Goal: Task Accomplishment & Management: Manage account settings

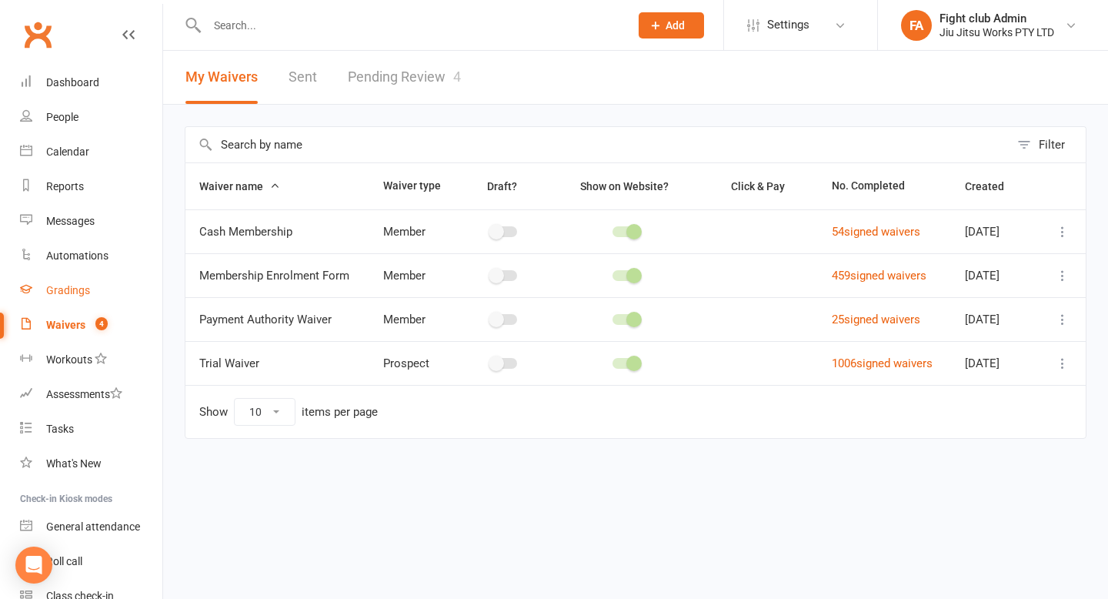
click at [62, 285] on div "Gradings" at bounding box center [68, 290] width 44 height 12
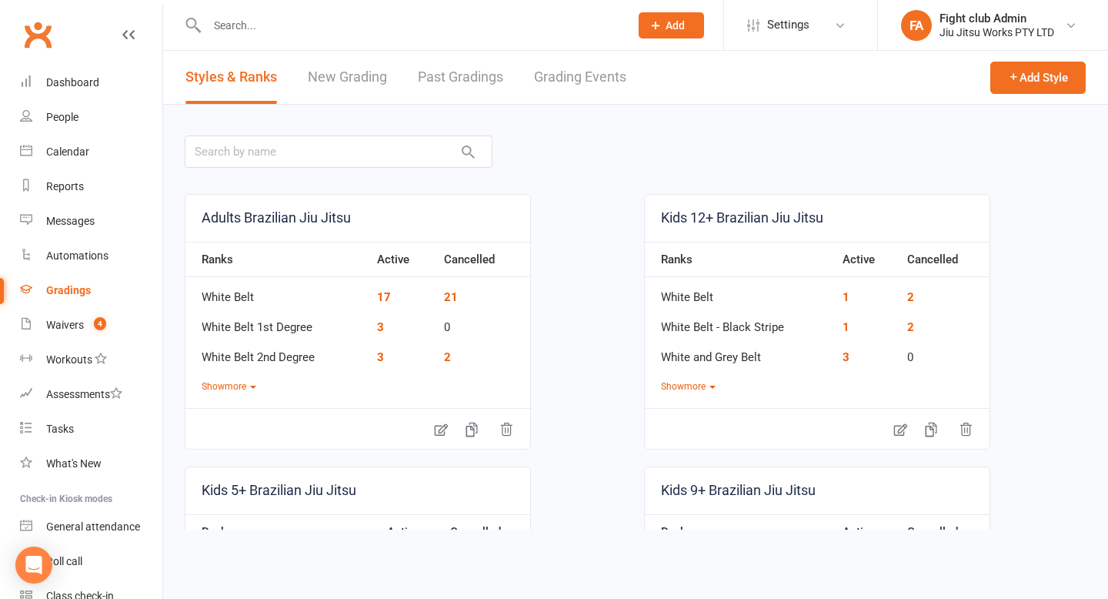
click at [460, 75] on link "Past Gradings" at bounding box center [460, 77] width 85 height 53
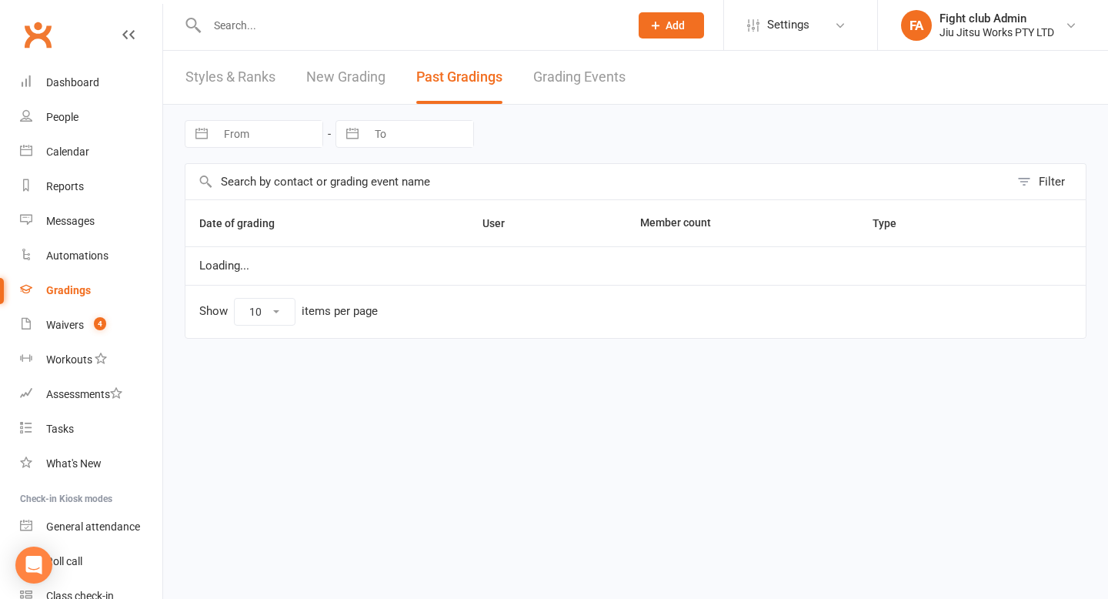
click at [552, 82] on link "Grading Events" at bounding box center [579, 77] width 92 height 53
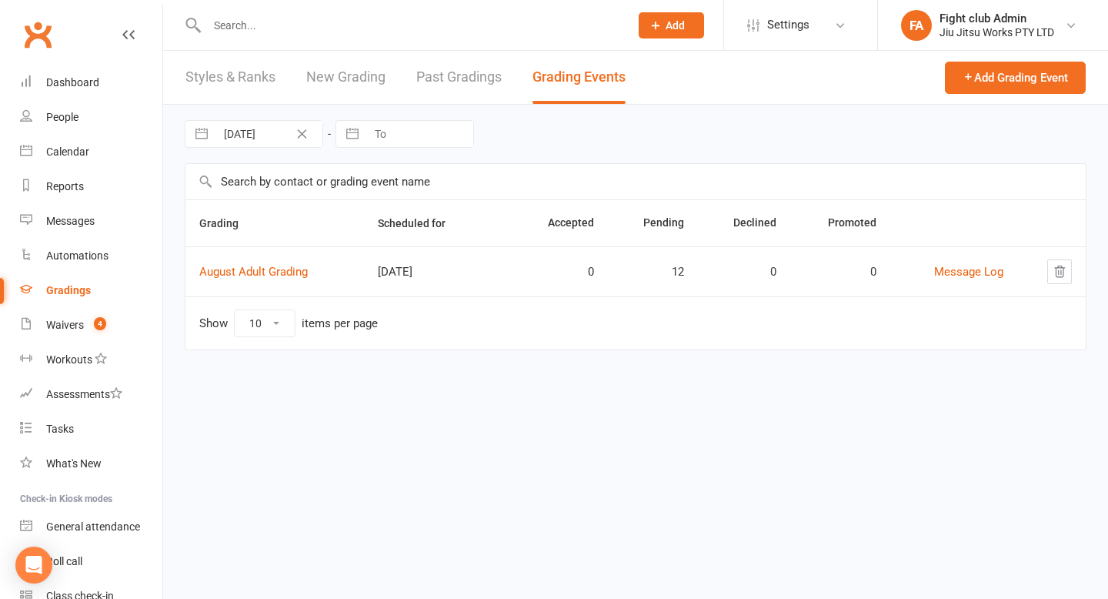
click at [350, 74] on link "New Grading" at bounding box center [345, 77] width 79 height 53
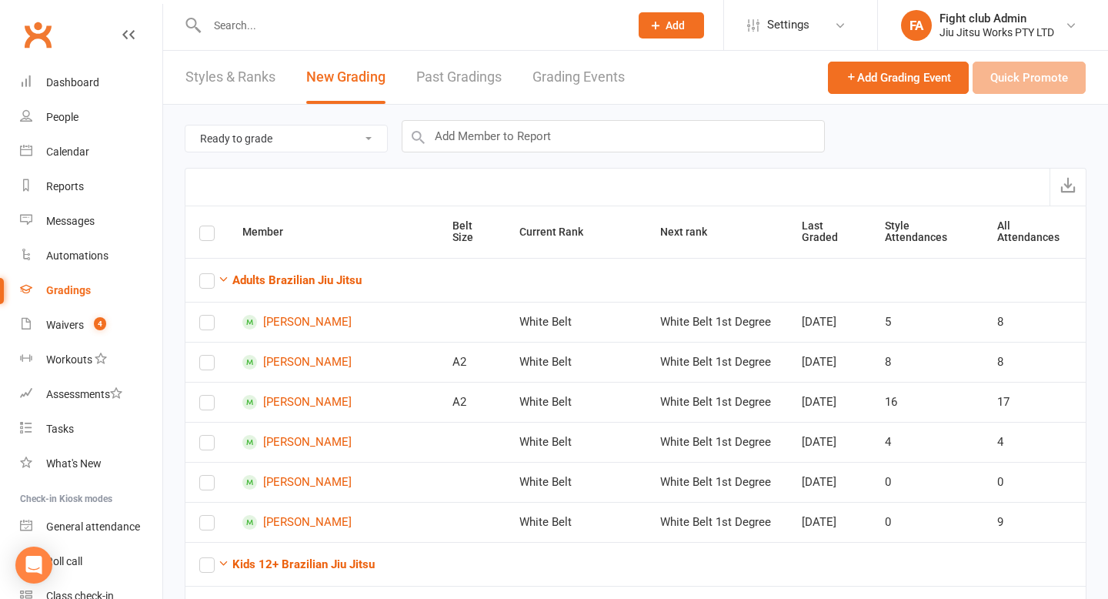
click at [258, 82] on link "Styles & Ranks" at bounding box center [230, 77] width 90 height 53
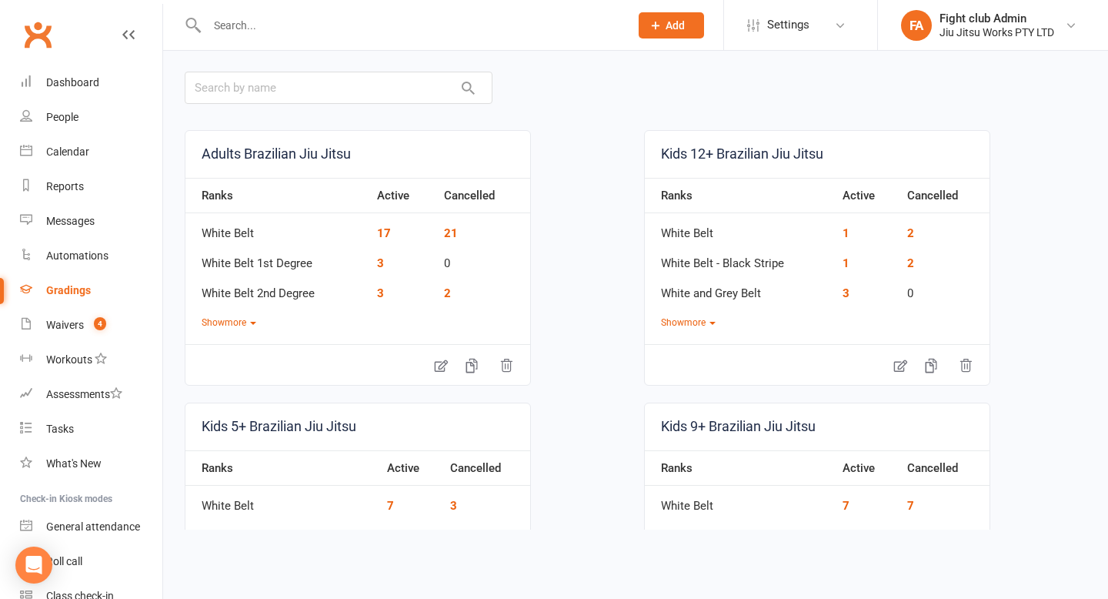
scroll to position [73, 0]
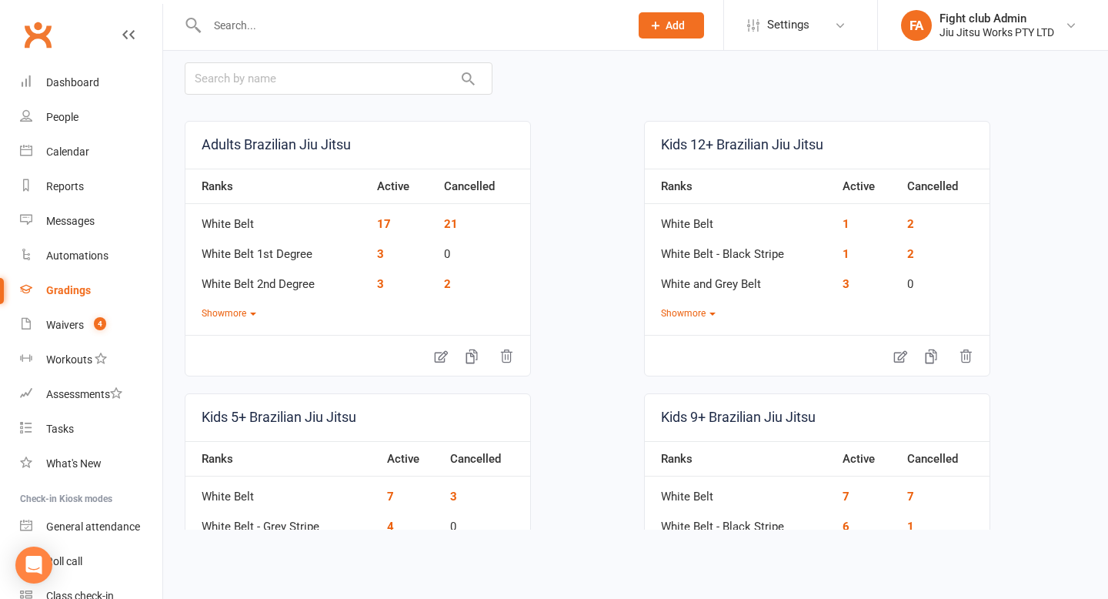
click at [346, 26] on input "text" at bounding box center [410, 26] width 416 height 22
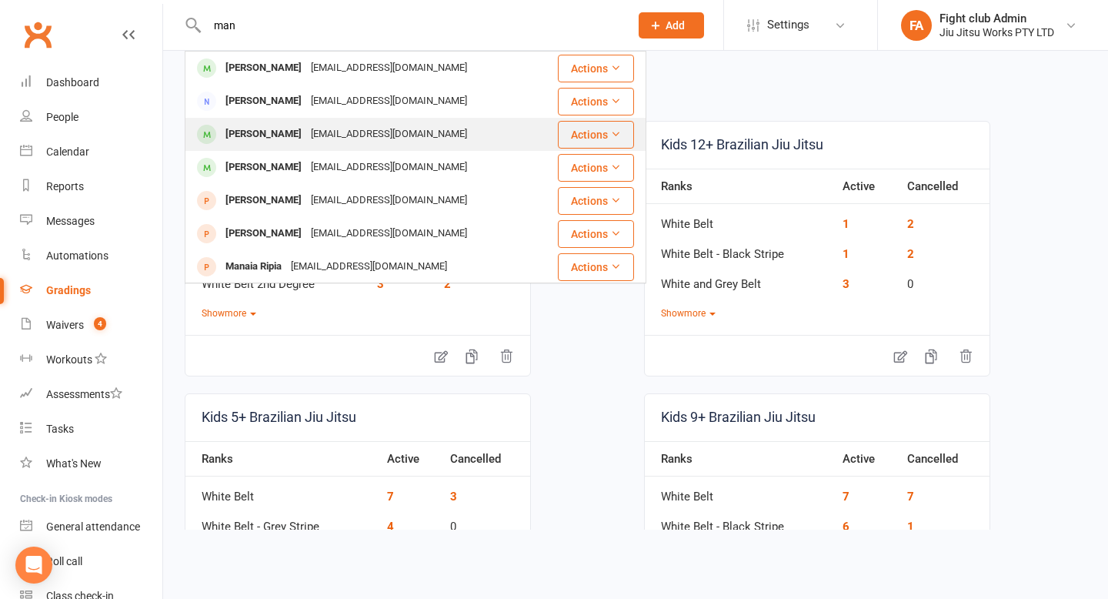
type input "man"
click at [475, 141] on div "[PERSON_NAME] [EMAIL_ADDRESS][DOMAIN_NAME]" at bounding box center [370, 134] width 369 height 32
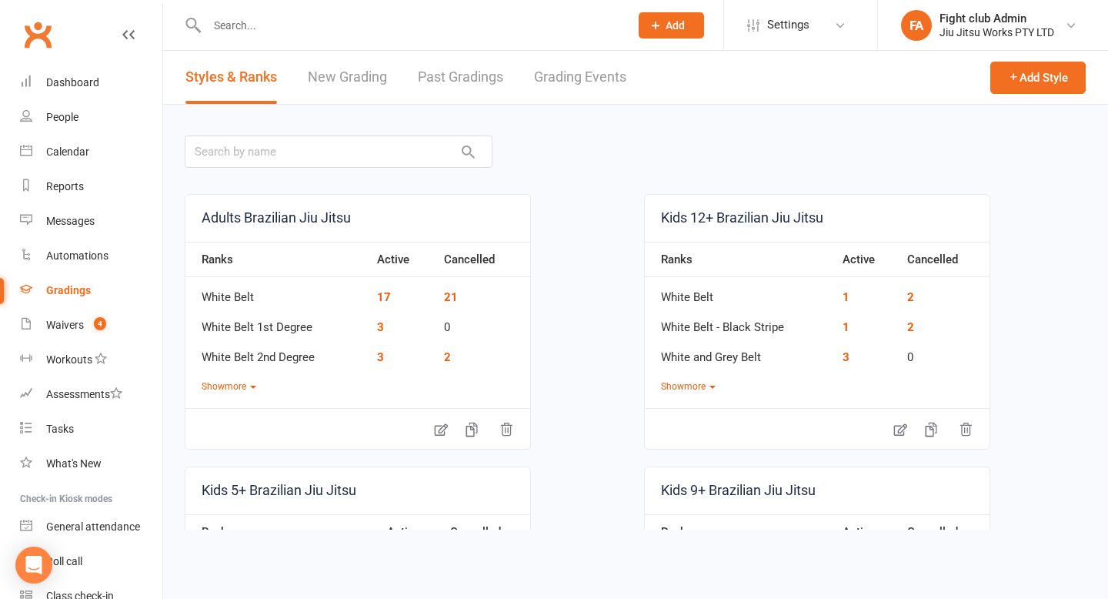
click at [540, 80] on link "Grading Events" at bounding box center [580, 77] width 92 height 53
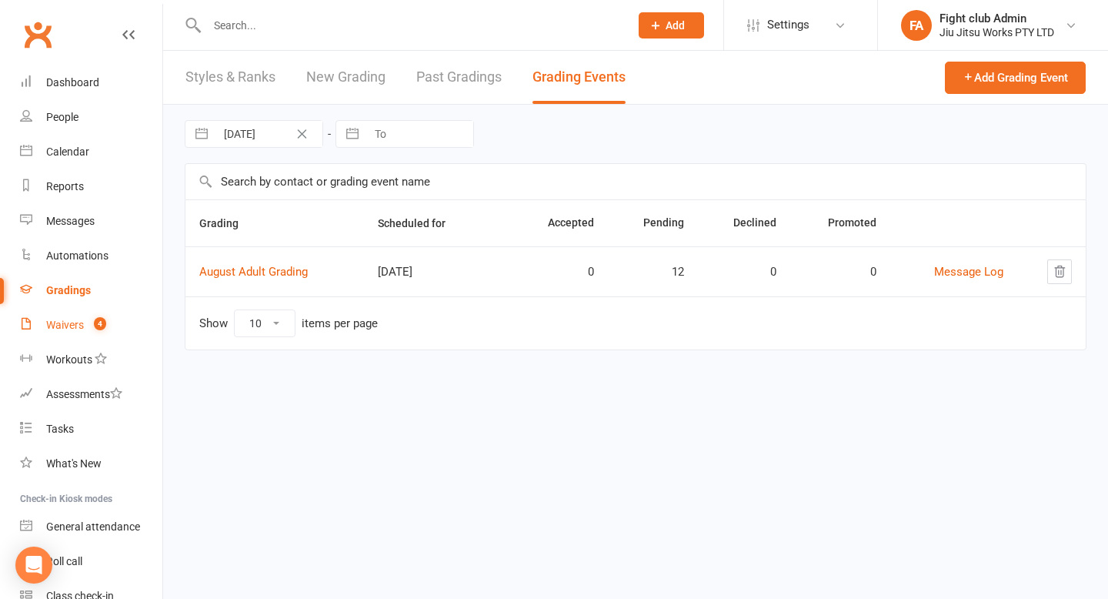
click at [80, 315] on link "Waivers 4" at bounding box center [91, 325] width 142 height 35
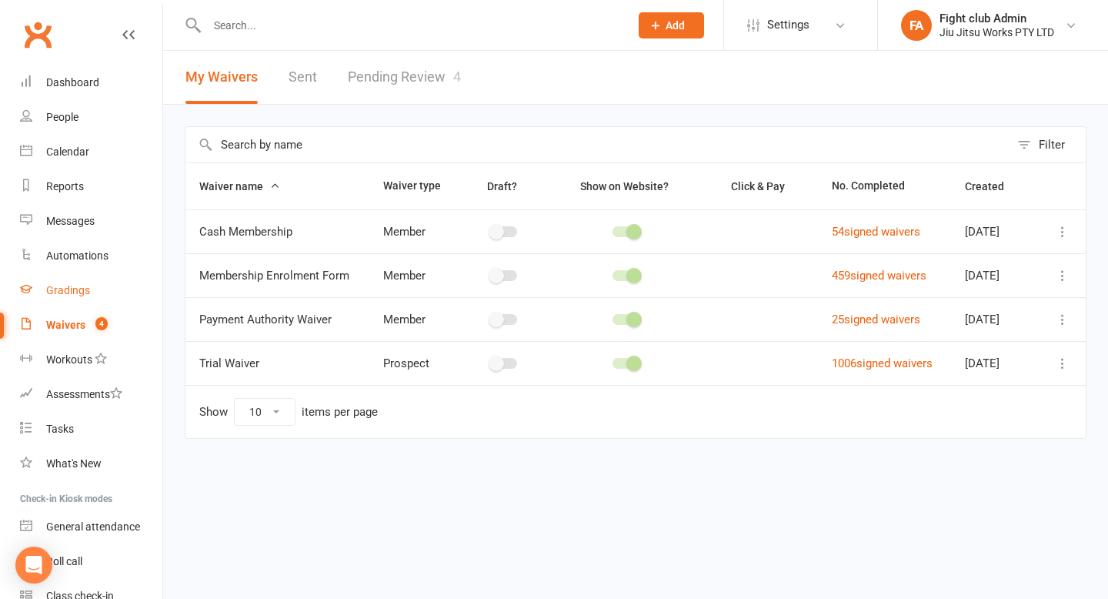
click at [78, 282] on link "Gradings" at bounding box center [91, 290] width 142 height 35
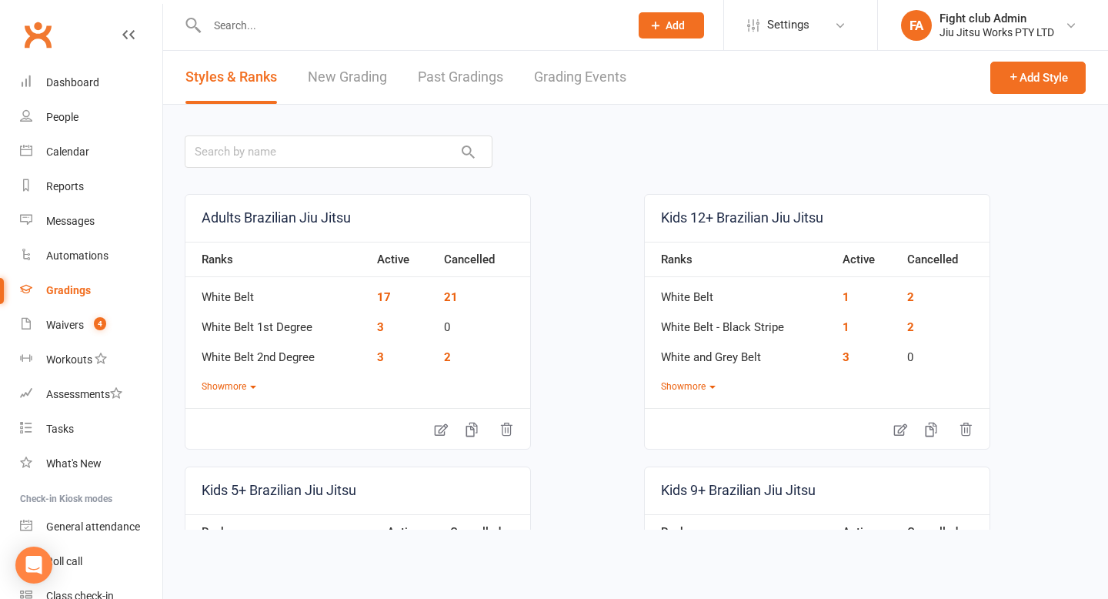
click at [543, 65] on link "Grading Events" at bounding box center [580, 77] width 92 height 53
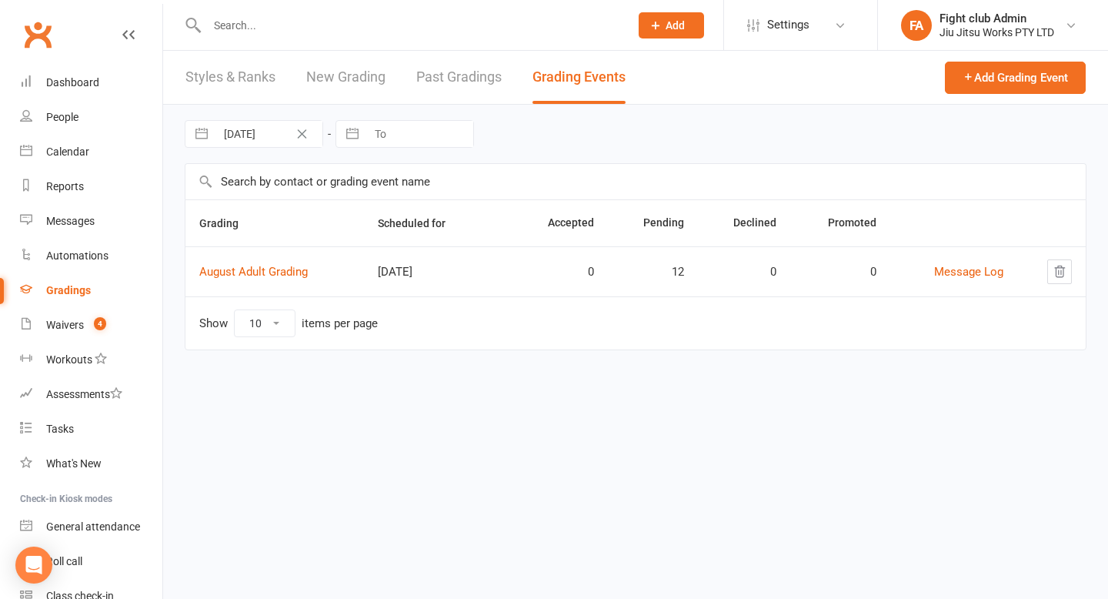
click at [273, 264] on td "August Adult Grading" at bounding box center [274, 271] width 178 height 50
click at [273, 271] on link "August Adult Grading" at bounding box center [253, 272] width 108 height 14
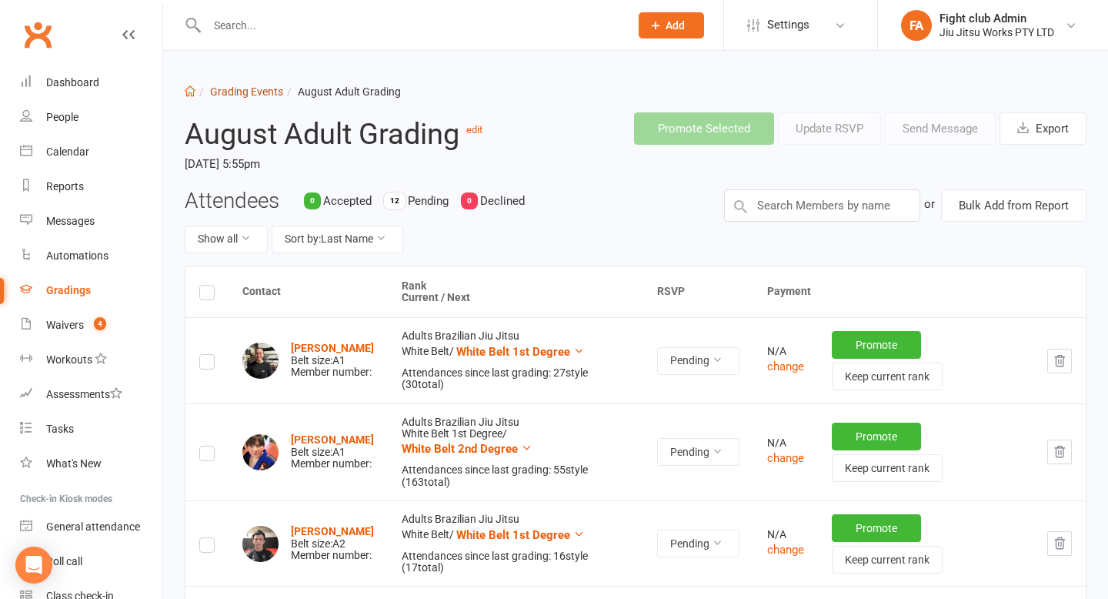
click at [254, 95] on link "Grading Events" at bounding box center [246, 91] width 73 height 12
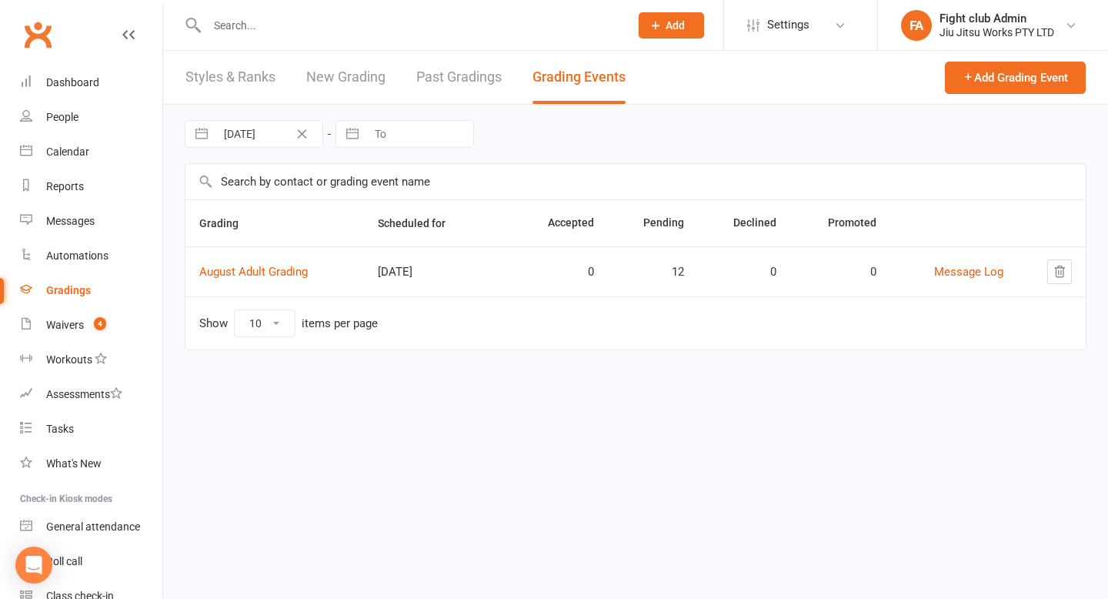
click at [442, 95] on link "Past Gradings" at bounding box center [458, 77] width 85 height 53
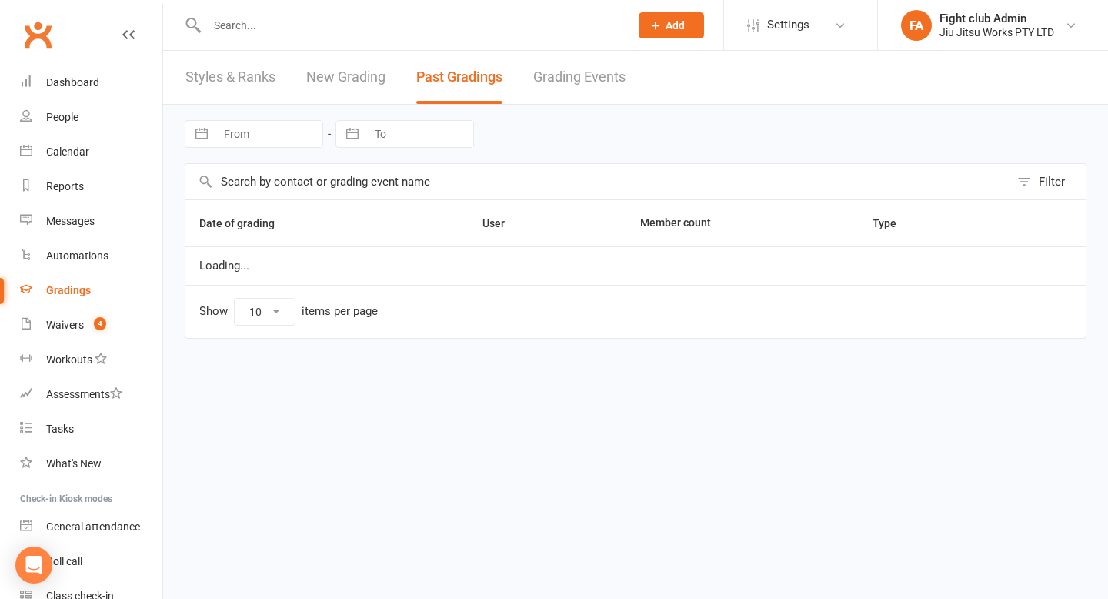
click at [549, 75] on link "Grading Events" at bounding box center [579, 77] width 92 height 53
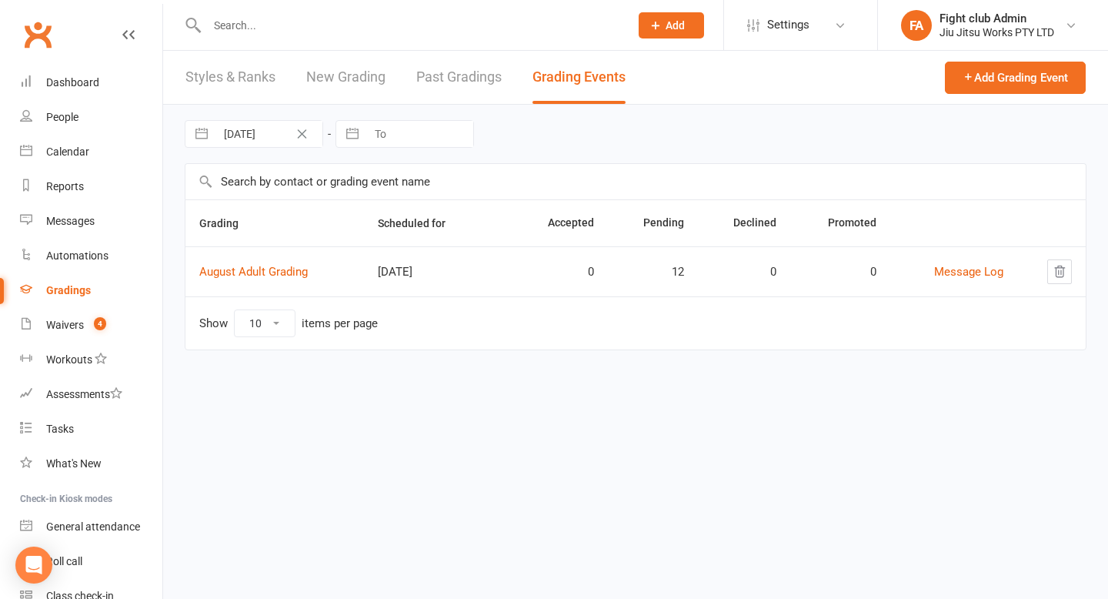
click at [259, 88] on link "Styles & Ranks" at bounding box center [230, 77] width 90 height 53
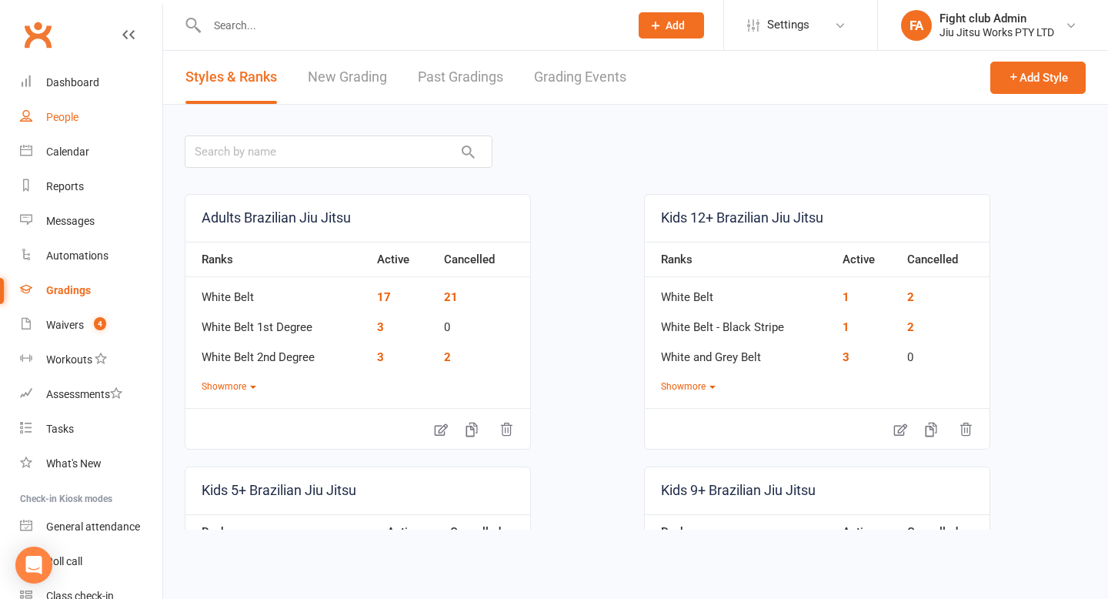
click at [75, 125] on link "People" at bounding box center [91, 117] width 142 height 35
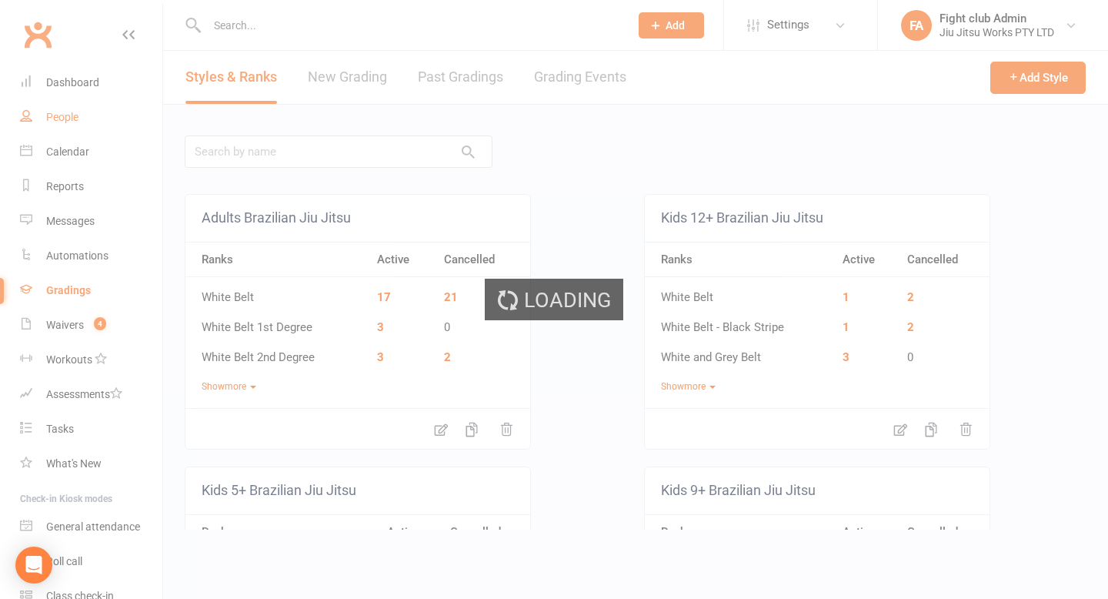
select select "100"
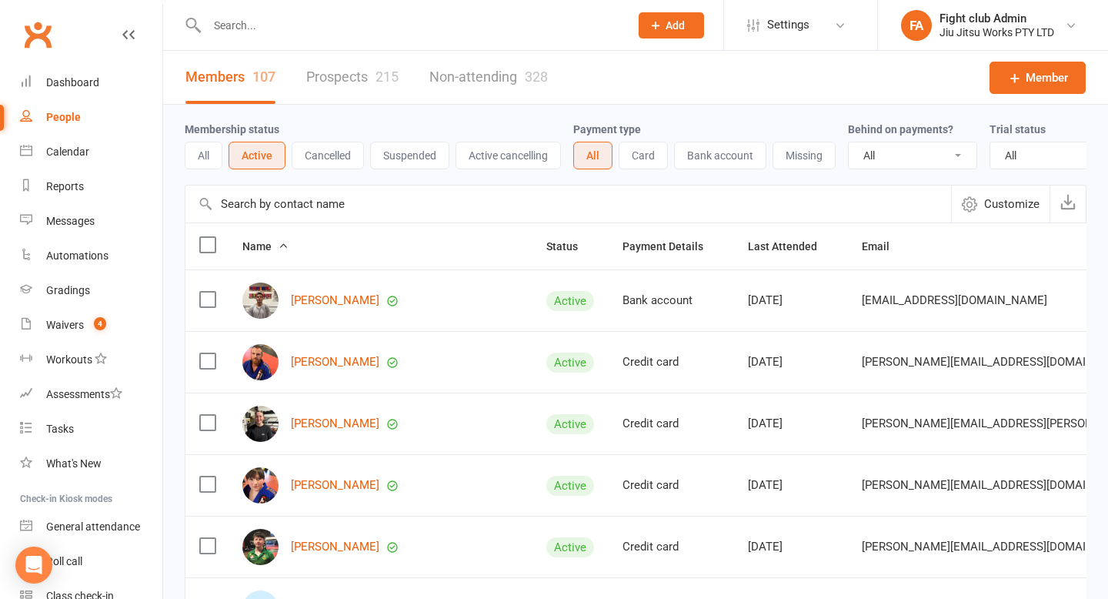
scroll to position [72, 0]
